Goal: Find specific page/section: Find specific page/section

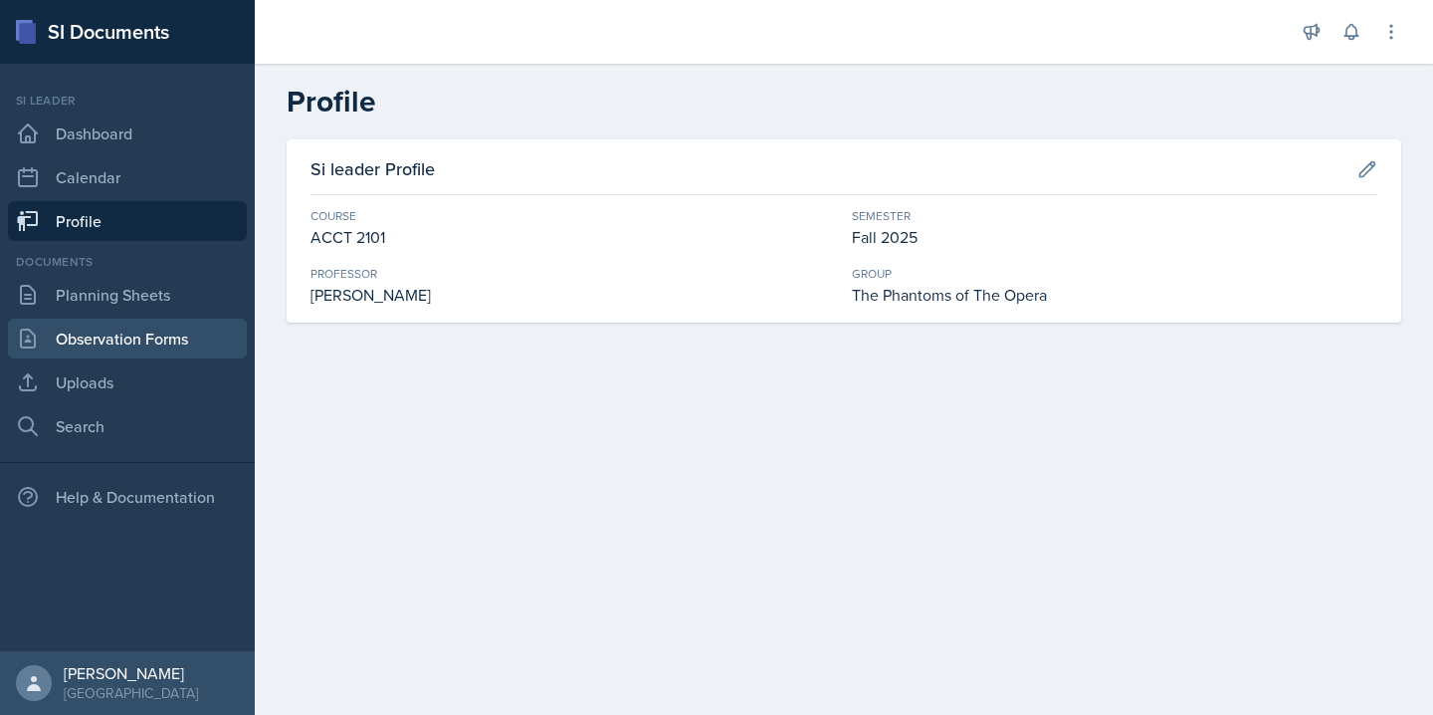
click at [189, 329] on link "Observation Forms" at bounding box center [127, 339] width 239 height 40
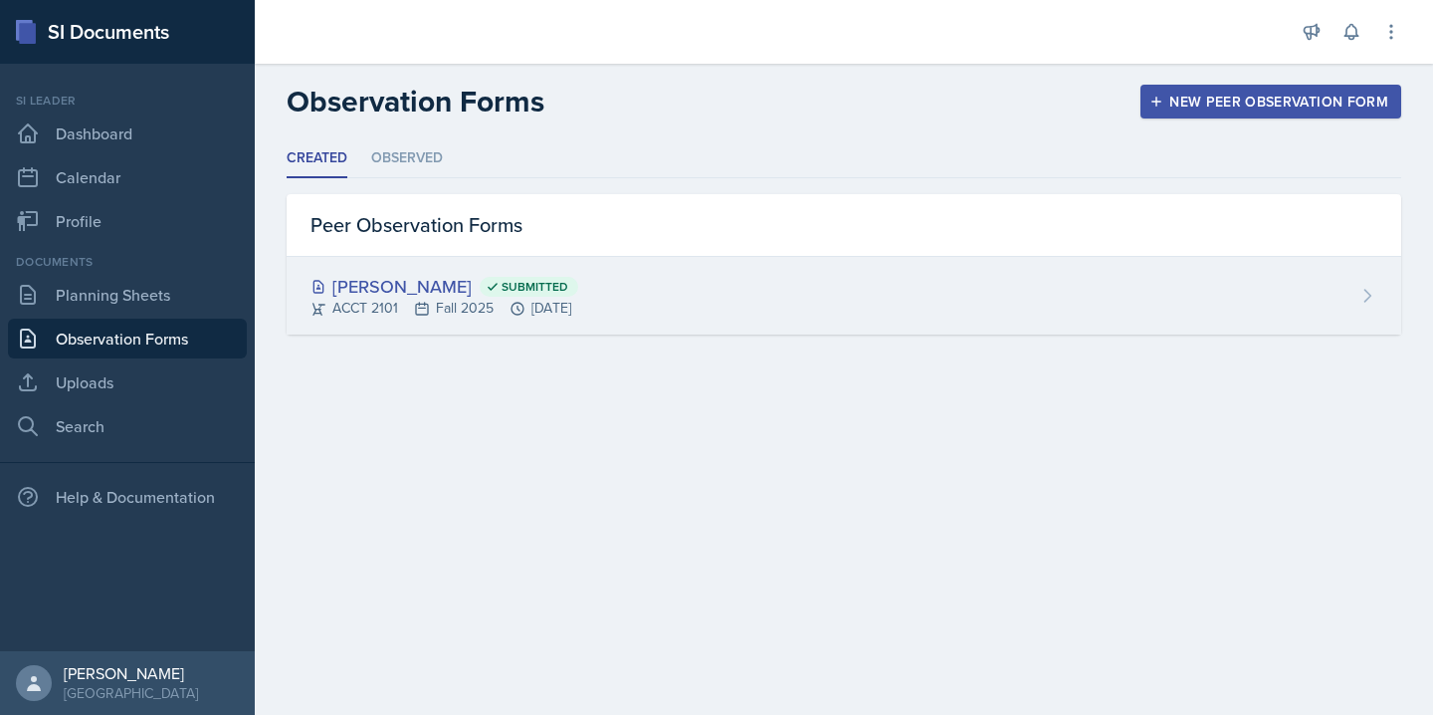
click at [849, 267] on div "[PERSON_NAME] Submitted ACCT 2101 Fall 2025 [DATE]" at bounding box center [844, 296] width 1115 height 78
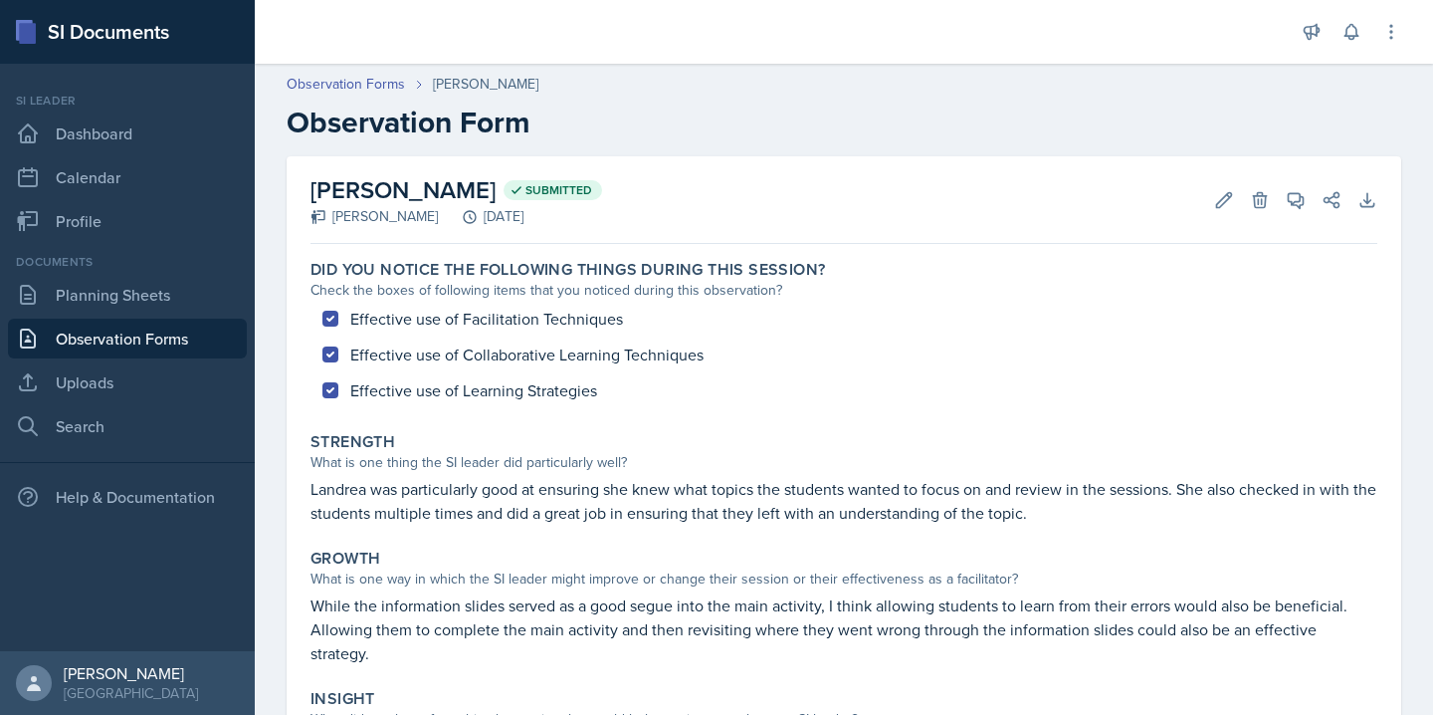
click at [492, 207] on div "[DATE]" at bounding box center [481, 216] width 86 height 21
click at [193, 290] on link "Planning Sheets" at bounding box center [127, 295] width 239 height 40
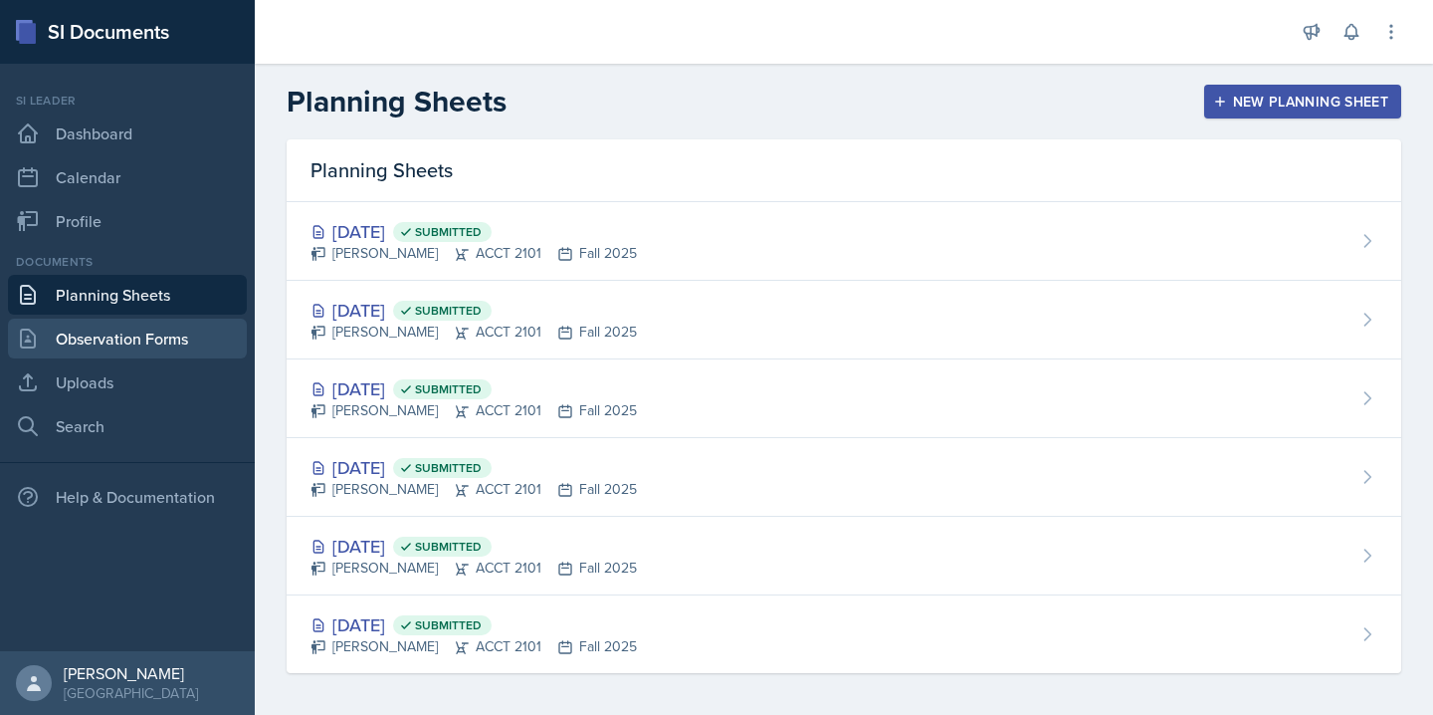
click at [196, 338] on link "Observation Forms" at bounding box center [127, 339] width 239 height 40
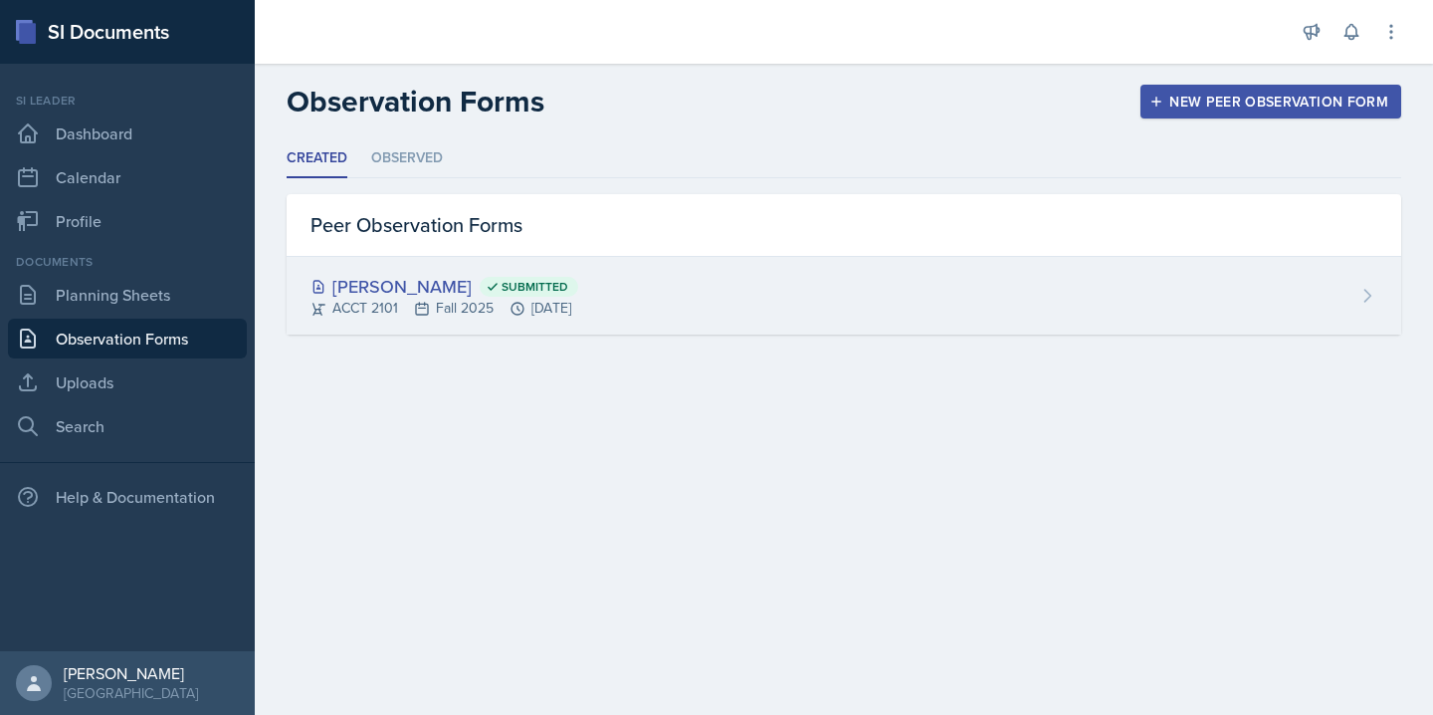
click at [578, 312] on div "ACCT 2101 Fall 2025 [DATE]" at bounding box center [445, 308] width 268 height 21
